Goal: Find specific page/section: Find specific page/section

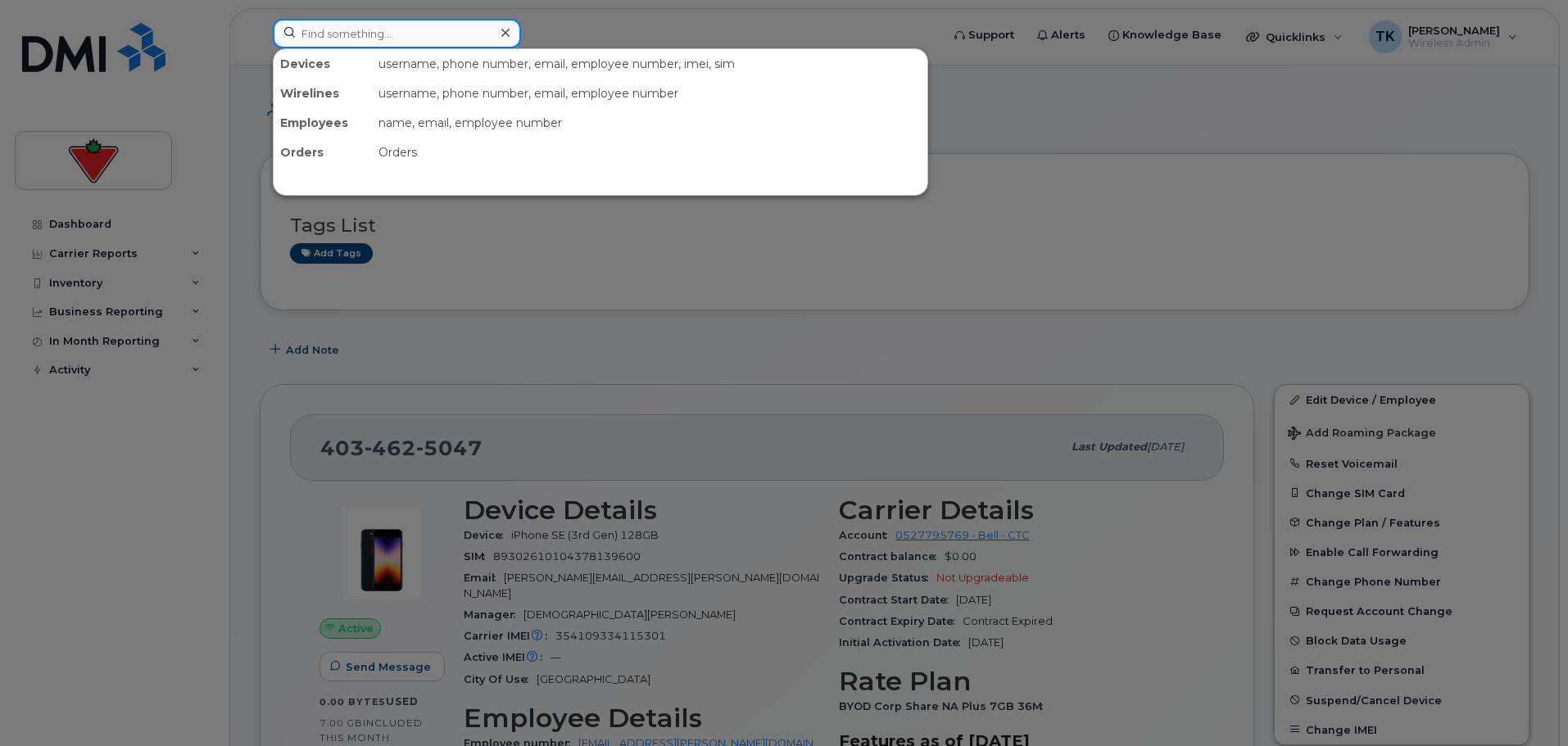
click at [379, 28] on input at bounding box center [397, 34] width 248 height 30
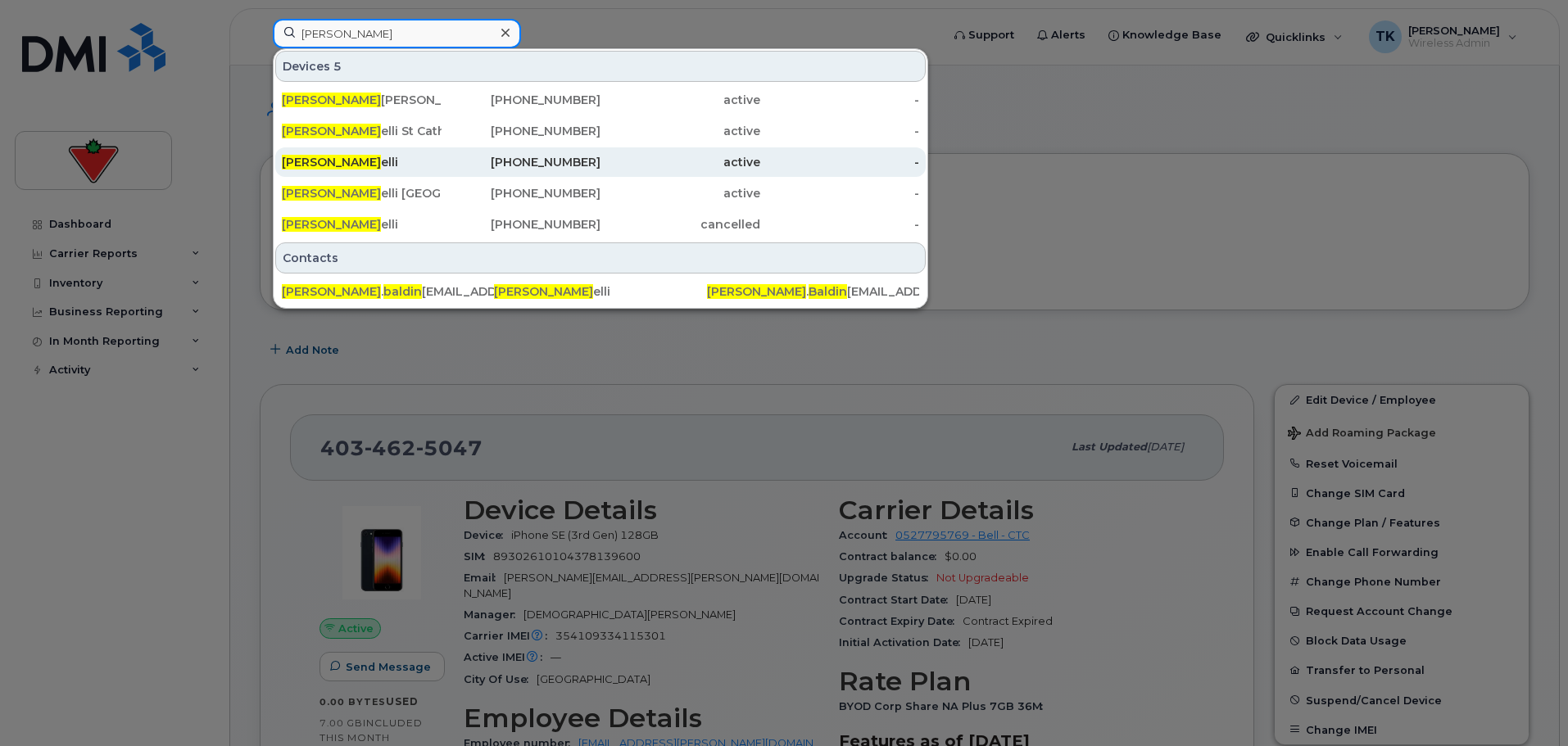
type input "joe baldin"
click at [423, 165] on div "Joe Baldin elli" at bounding box center [361, 162] width 159 height 17
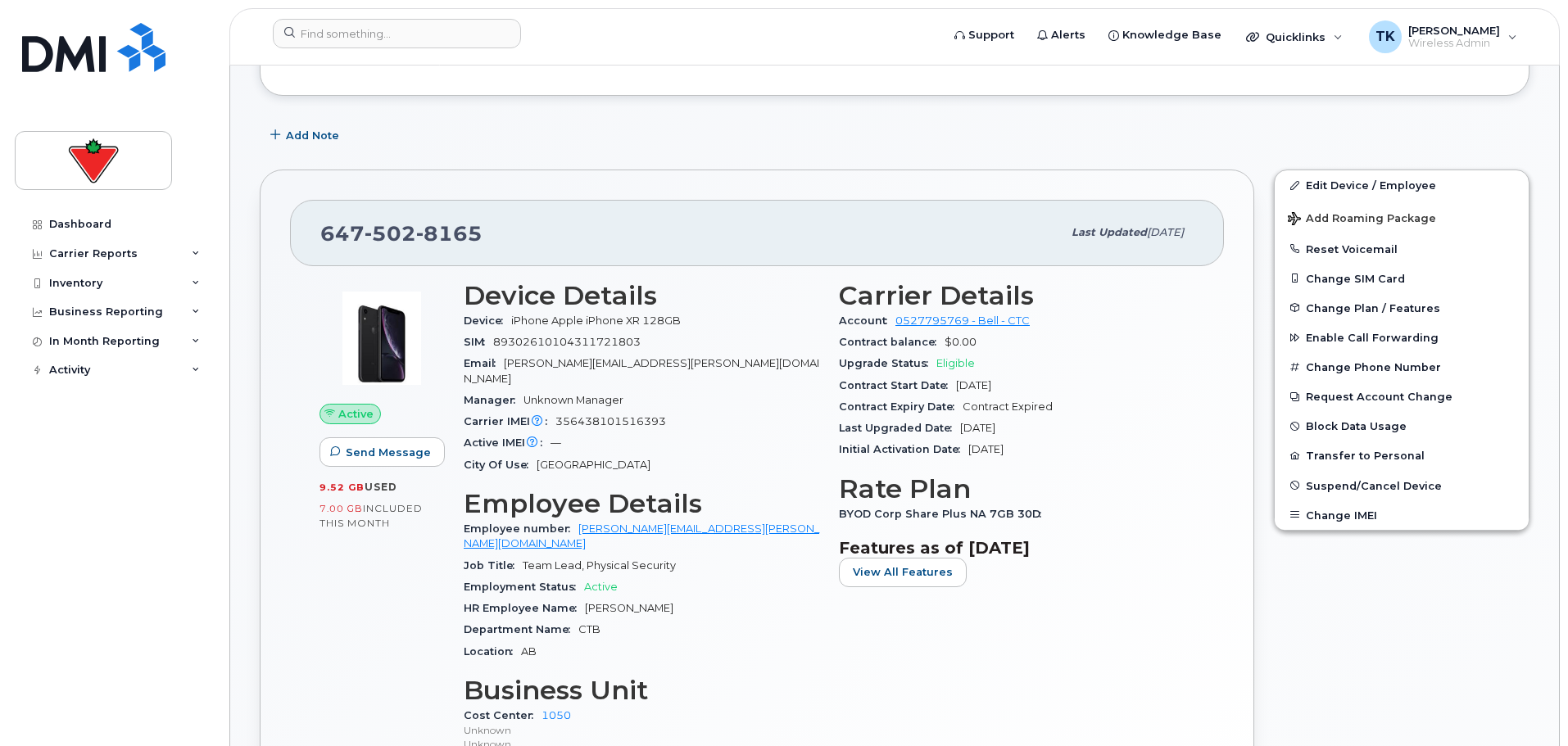
scroll to position [409, 0]
